Goal: Task Accomplishment & Management: Use online tool/utility

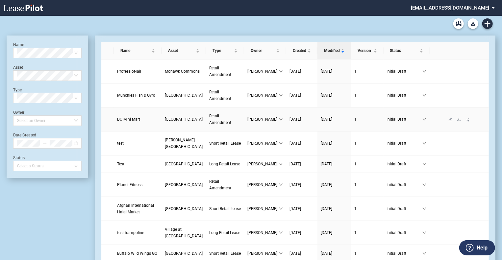
click at [134, 122] on span "DC Mini Mart" at bounding box center [128, 119] width 23 height 5
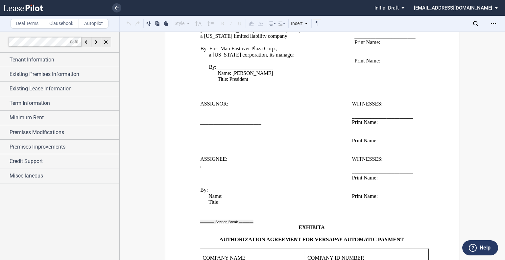
scroll to position [1217, 0]
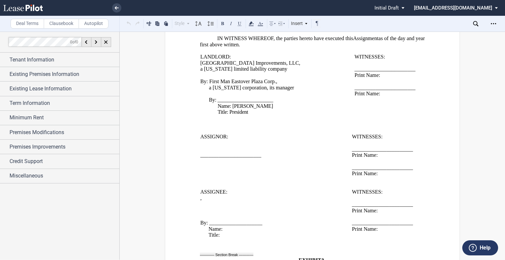
click at [205, 60] on span "LANDLORD:" at bounding box center [215, 57] width 31 height 6
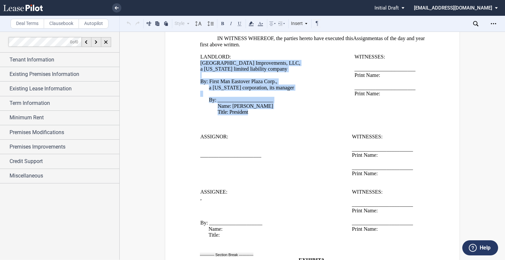
drag, startPoint x: 199, startPoint y: 83, endPoint x: 249, endPoint y: 128, distance: 66.9
click at [249, 128] on td "LANDLORD: Eastover Plaza Improvements, LLC , a Delaware limited liability compa…" at bounding box center [277, 91] width 154 height 74
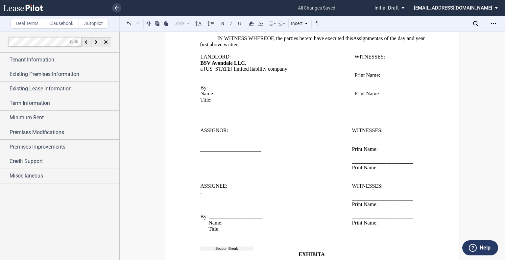
drag, startPoint x: 245, startPoint y: 80, endPoint x: 188, endPoint y: 81, distance: 57.9
click at [188, 81] on div "﻿ ﻿ ﻿ FIRST AMENDMENT TO LEASE ASSIGNMENT AND ASSUMPTION AND ﻿ ﻿ FIRST AMENDMEN…" at bounding box center [312, 173] width 295 height 2677
click at [188, 83] on div "﻿ ﻿ ﻿ FIRST AMENDMENT TO LEASE ASSIGNMENT AND ASSUMPTION AND ﻿ ﻿ FIRST AMENDMEN…" at bounding box center [312, 173] width 295 height 2677
drag, startPoint x: 199, startPoint y: 82, endPoint x: 243, endPoint y: 79, distance: 43.5
click at [243, 66] on span "BSV Avondale LLC" at bounding box center [222, 63] width 45 height 6
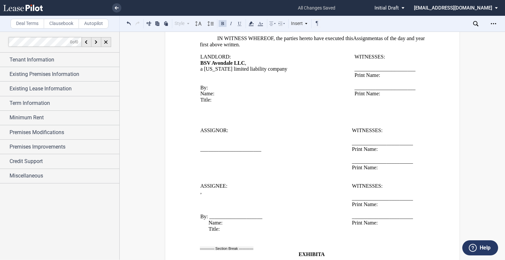
click at [224, 23] on button at bounding box center [223, 23] width 8 height 8
click at [247, 72] on p "a District of Columbia limited liability company" at bounding box center [277, 69] width 154 height 6
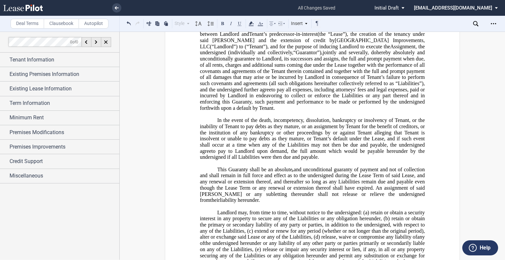
scroll to position [1715, 0]
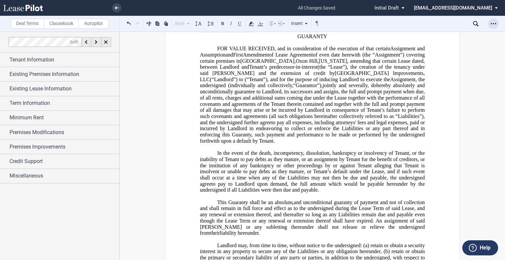
click at [496, 22] on icon "Open Lease options menu" at bounding box center [493, 23] width 5 height 5
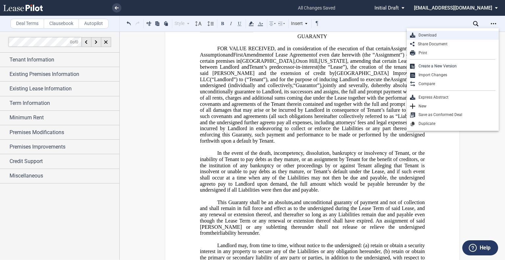
click at [425, 38] on div "Download" at bounding box center [456, 36] width 80 height 6
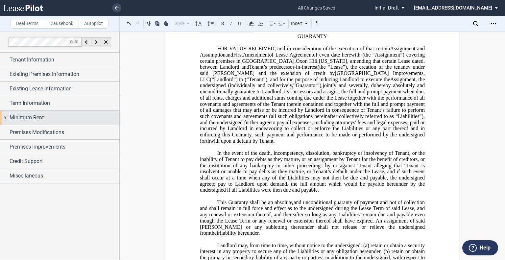
click at [26, 115] on span "Minimum Rent" at bounding box center [27, 118] width 34 height 8
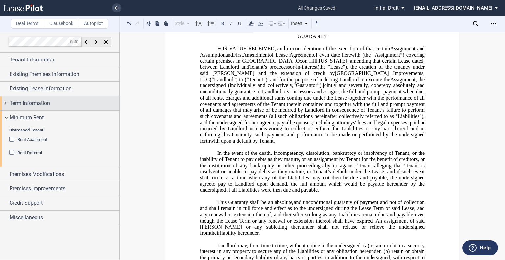
click at [33, 101] on span "Term Information" at bounding box center [30, 103] width 40 height 8
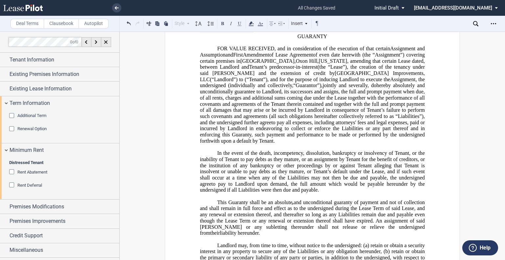
click at [14, 115] on div "Additional Term" at bounding box center [12, 116] width 7 height 7
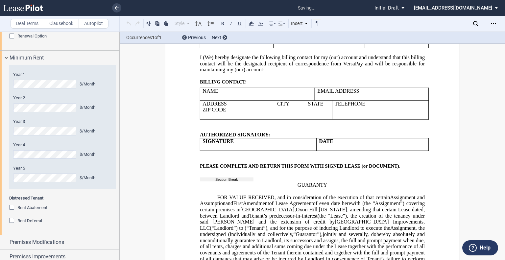
scroll to position [390, 0]
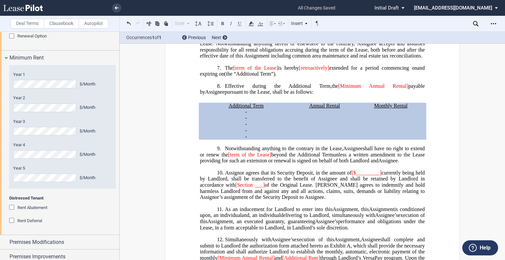
click at [339, 89] on span "[Minimum Annual Rental]" at bounding box center [374, 86] width 70 height 6
drag, startPoint x: 233, startPoint y: 78, endPoint x: 263, endPoint y: 79, distance: 30.3
drag, startPoint x: 315, startPoint y: 80, endPoint x: 284, endPoint y: 80, distance: 30.3
click at [284, 71] on span "[retroactively]" at bounding box center [295, 68] width 30 height 6
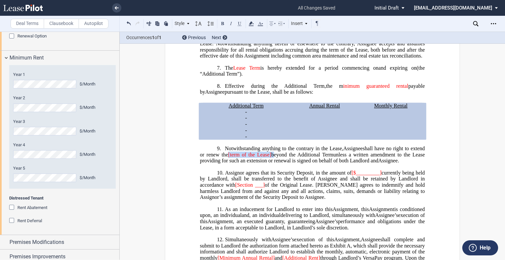
drag, startPoint x: 227, startPoint y: 168, endPoint x: 272, endPoint y: 167, distance: 45.1
click at [272, 158] on span "shall have no right to extend or renew the [term of the Lease] beyond the Addit…" at bounding box center [313, 152] width 226 height 12
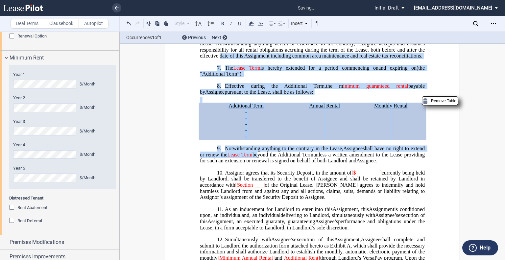
drag, startPoint x: 259, startPoint y: 168, endPoint x: 218, endPoint y: 72, distance: 104.5
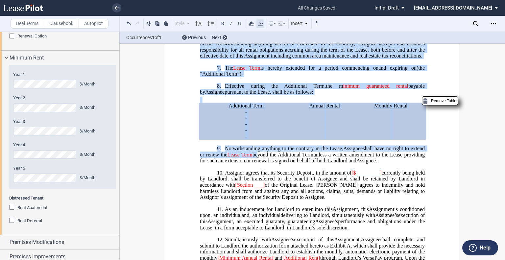
click at [261, 25] on icon at bounding box center [261, 24] width 8 height 8
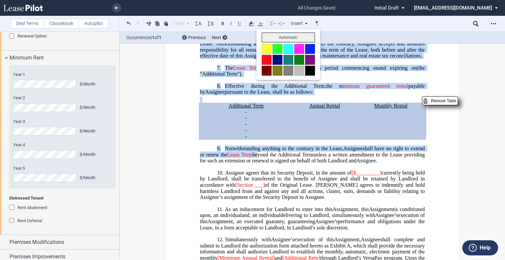
click at [278, 37] on button "Automatic" at bounding box center [288, 38] width 53 height 10
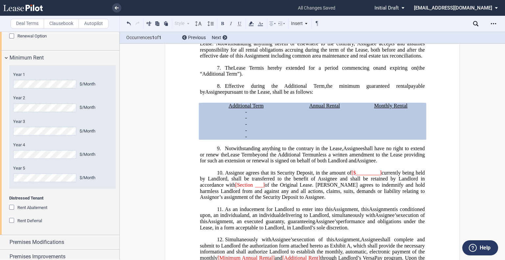
click at [492, 21] on icon "Open Lease options menu" at bounding box center [493, 23] width 5 height 5
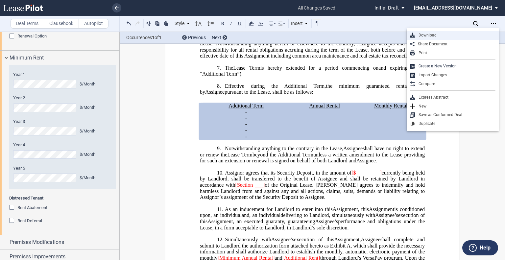
click at [430, 34] on div "Download" at bounding box center [456, 36] width 80 height 6
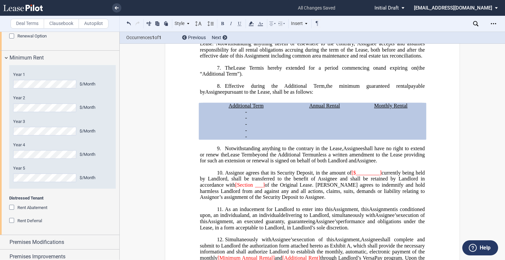
click at [29, 54] on span "Minimum Rent" at bounding box center [27, 58] width 34 height 8
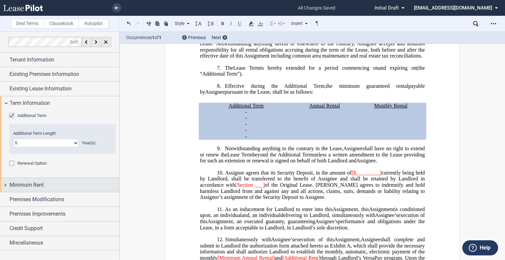
scroll to position [0, 0]
click at [60, 112] on div "Additional Term Extended Term No. 1 2 3 4 5 6 7 8 9 10 11 12 13 14 15 16 17 18 …" at bounding box center [59, 144] width 119 height 67
click at [10, 115] on div "Additional Term" at bounding box center [12, 116] width 7 height 7
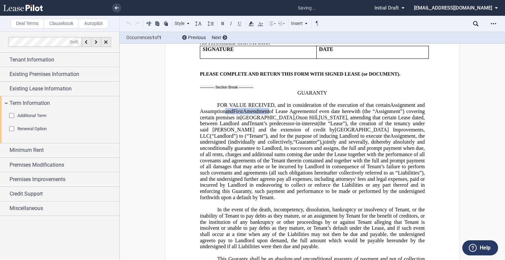
click at [10, 115] on div "Additional Term" at bounding box center [12, 116] width 7 height 7
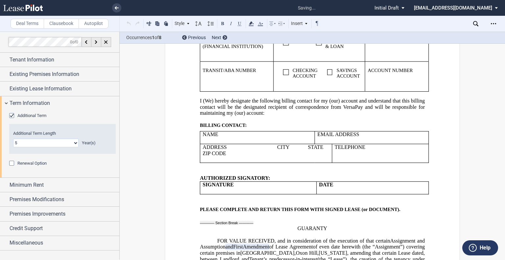
scroll to position [1793, 0]
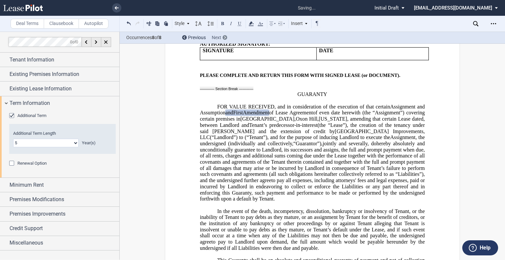
click at [226, 36] on div at bounding box center [225, 37] width 5 height 5
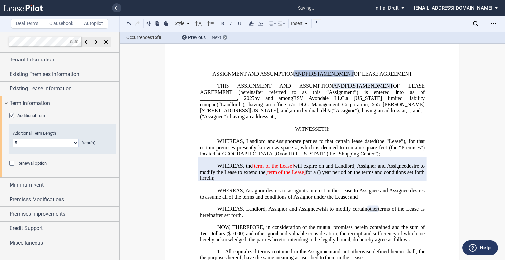
scroll to position [0, 0]
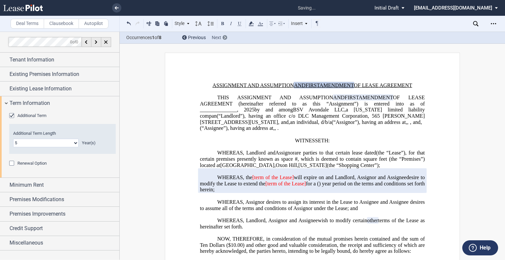
click at [226, 36] on div at bounding box center [225, 37] width 5 height 5
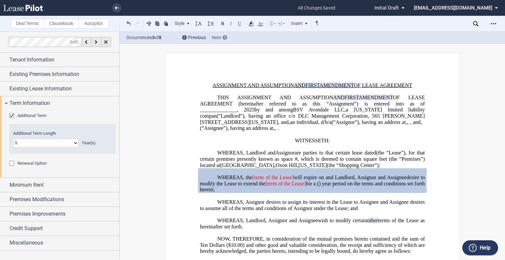
click at [226, 36] on div at bounding box center [225, 37] width 5 height 5
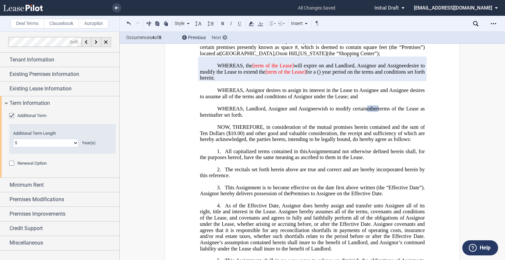
click at [226, 36] on div at bounding box center [225, 37] width 5 height 5
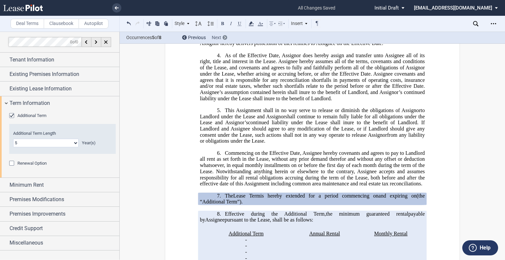
scroll to position [350, 0]
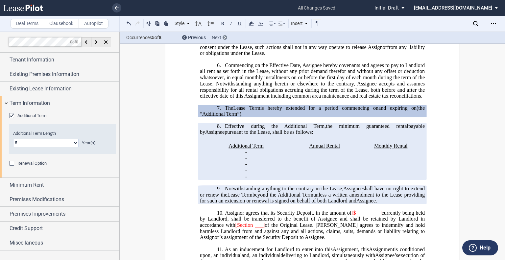
click at [226, 38] on div at bounding box center [225, 37] width 5 height 5
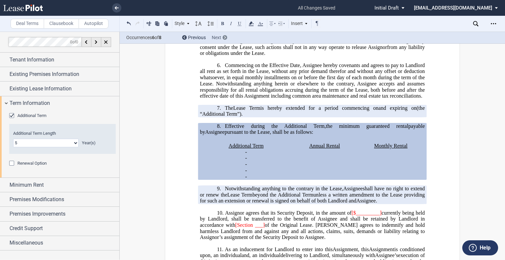
click at [226, 38] on div at bounding box center [225, 37] width 5 height 5
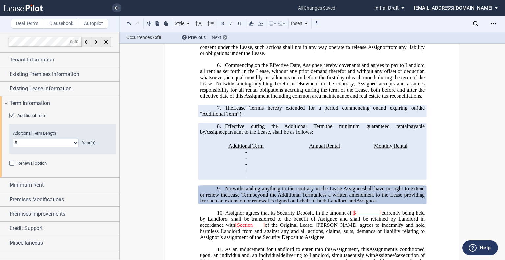
click at [226, 38] on div at bounding box center [225, 37] width 5 height 5
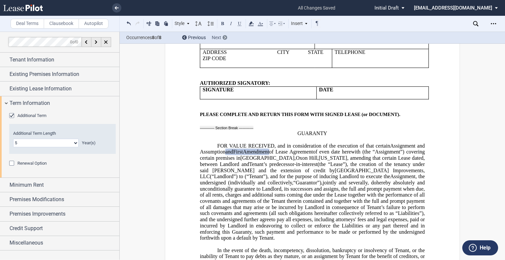
scroll to position [1793, 0]
